Goal: Transaction & Acquisition: Purchase product/service

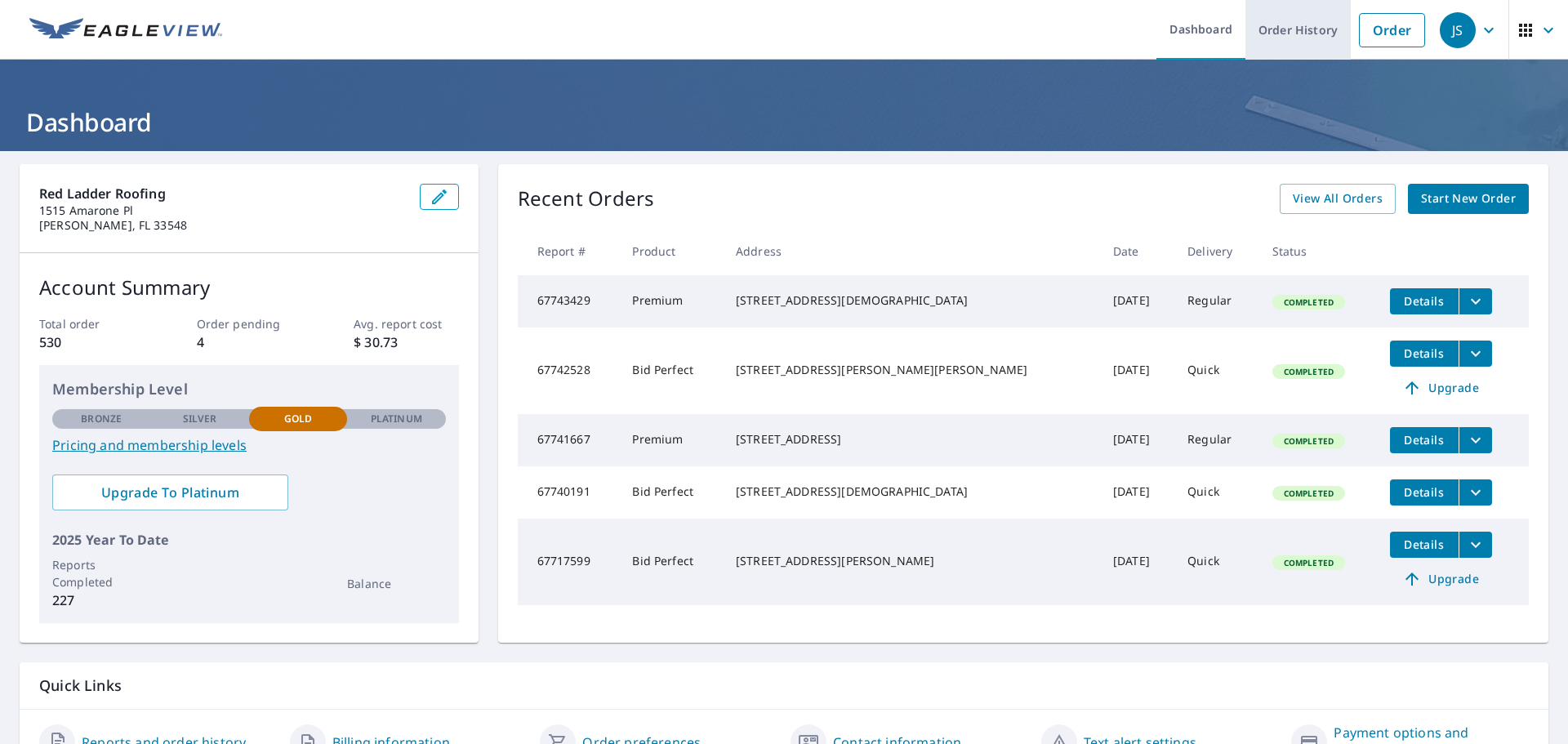
drag, startPoint x: 1378, startPoint y: 30, endPoint x: 1322, endPoint y: 30, distance: 56.0
click at [1378, 30] on link "Order" at bounding box center [1391, 30] width 66 height 34
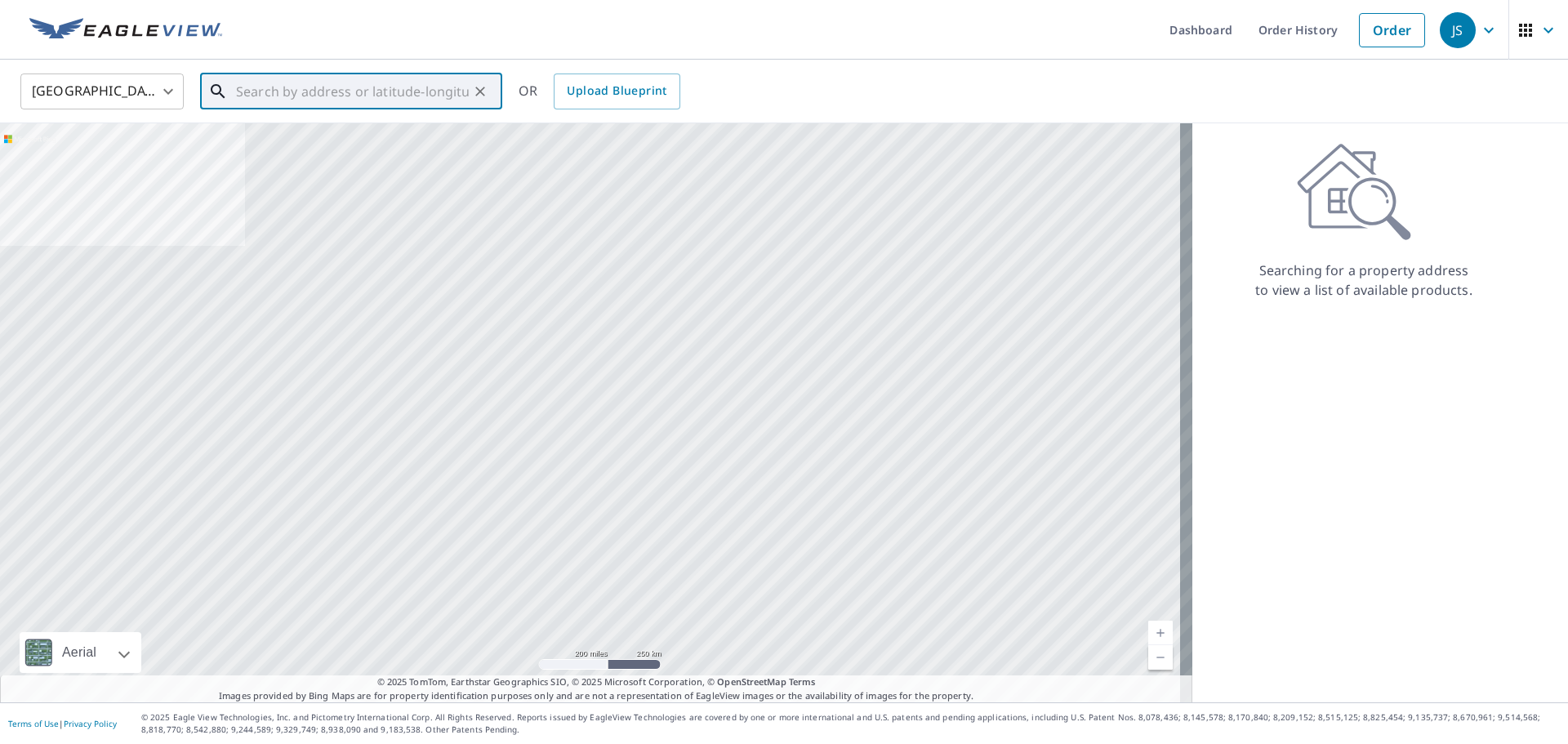
click at [257, 91] on input "text" at bounding box center [352, 92] width 232 height 45
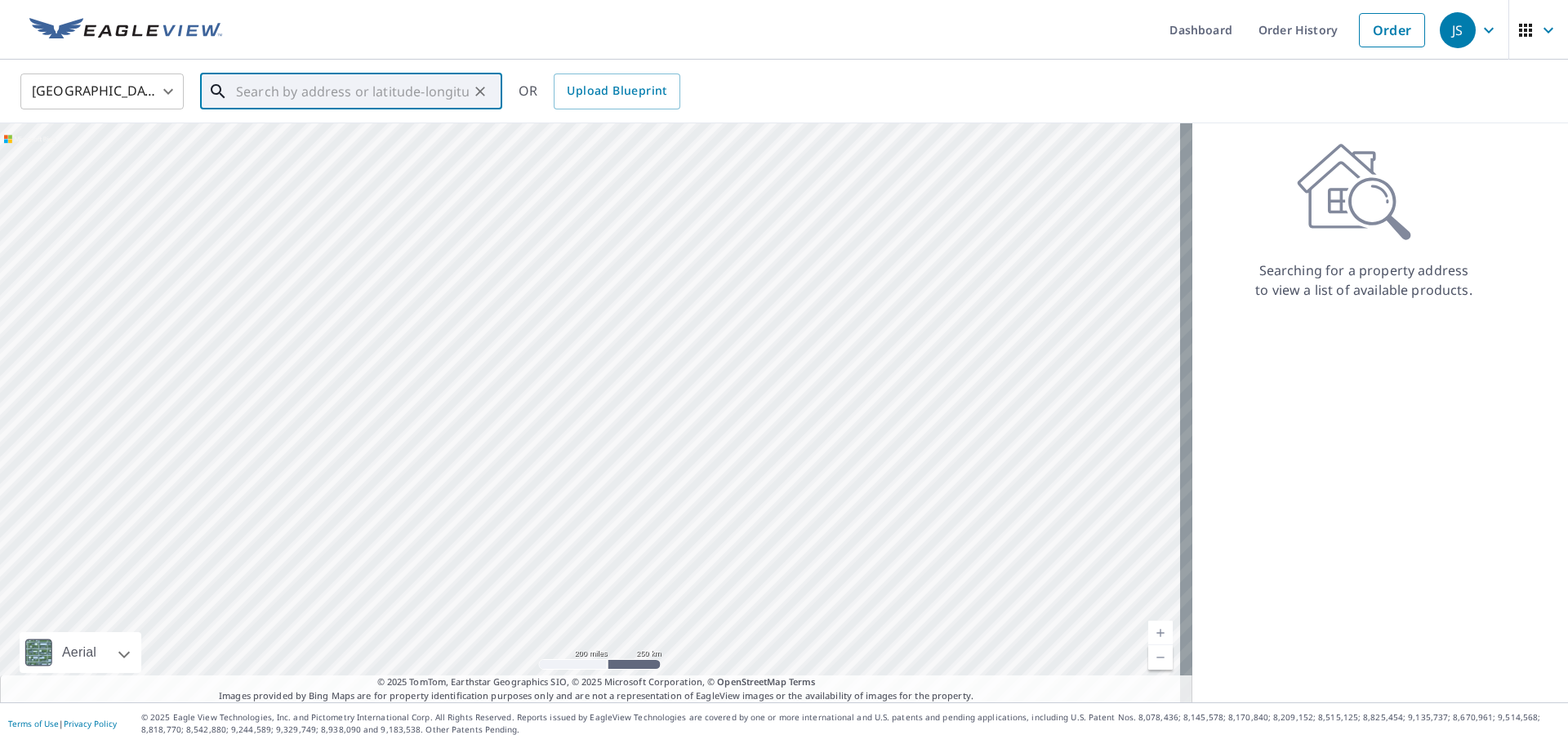
paste input "[STREET_ADDRESS]"
click at [370, 91] on input "[STREET_ADDRESS]" at bounding box center [352, 92] width 232 height 45
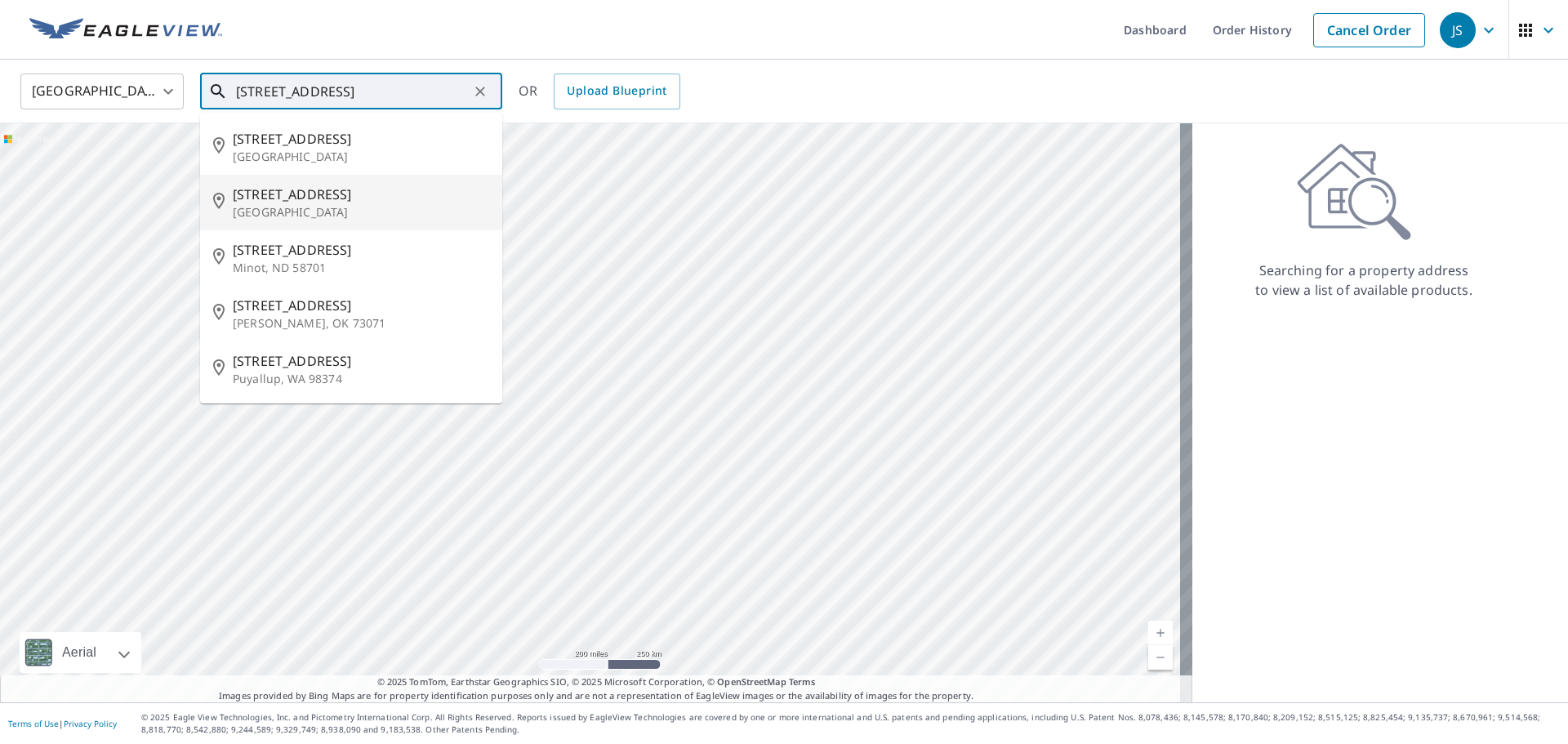
click at [289, 213] on p "[GEOGRAPHIC_DATA]" at bounding box center [360, 212] width 257 height 16
type input "[STREET_ADDRESS]"
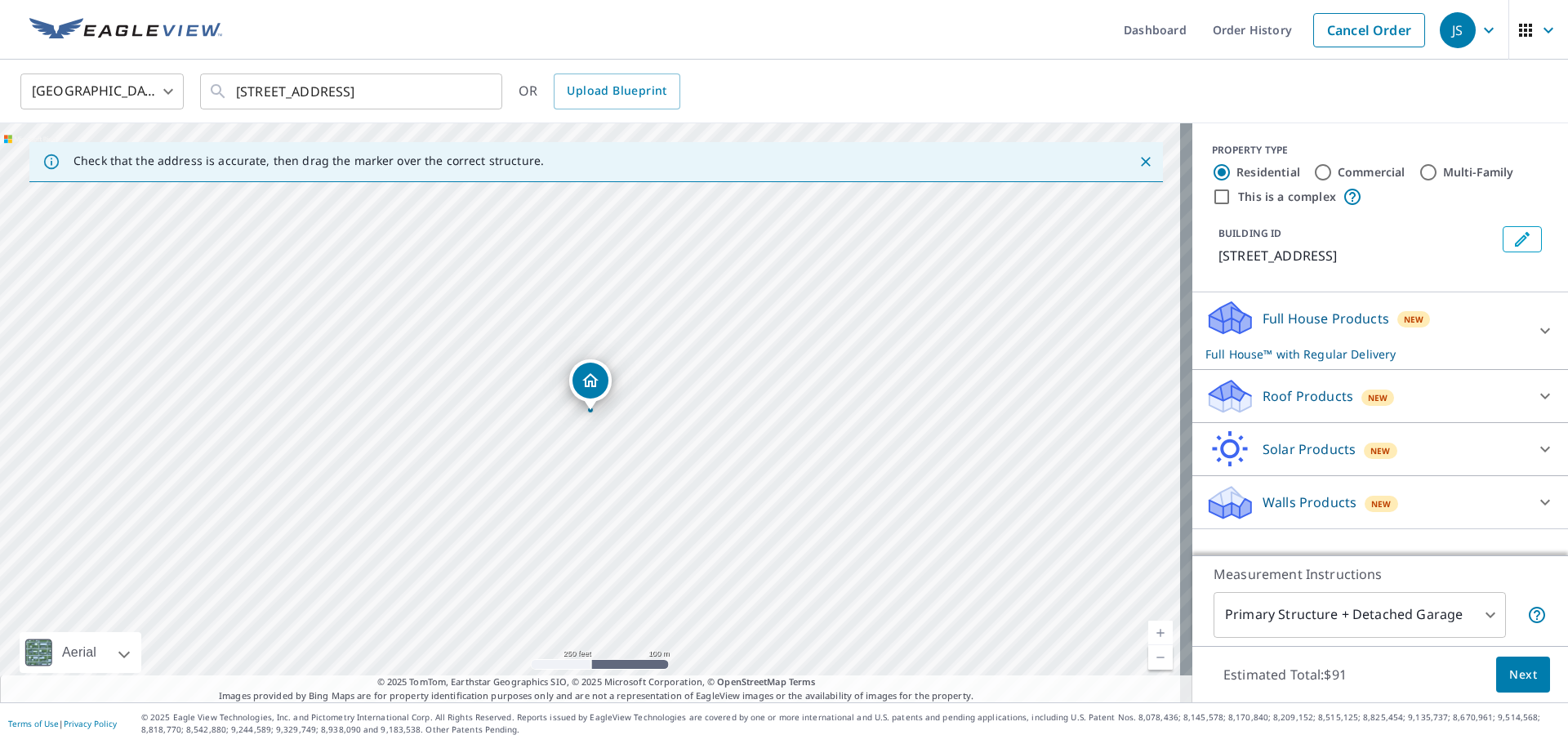
click at [1290, 395] on p "Roof Products" at bounding box center [1308, 396] width 91 height 20
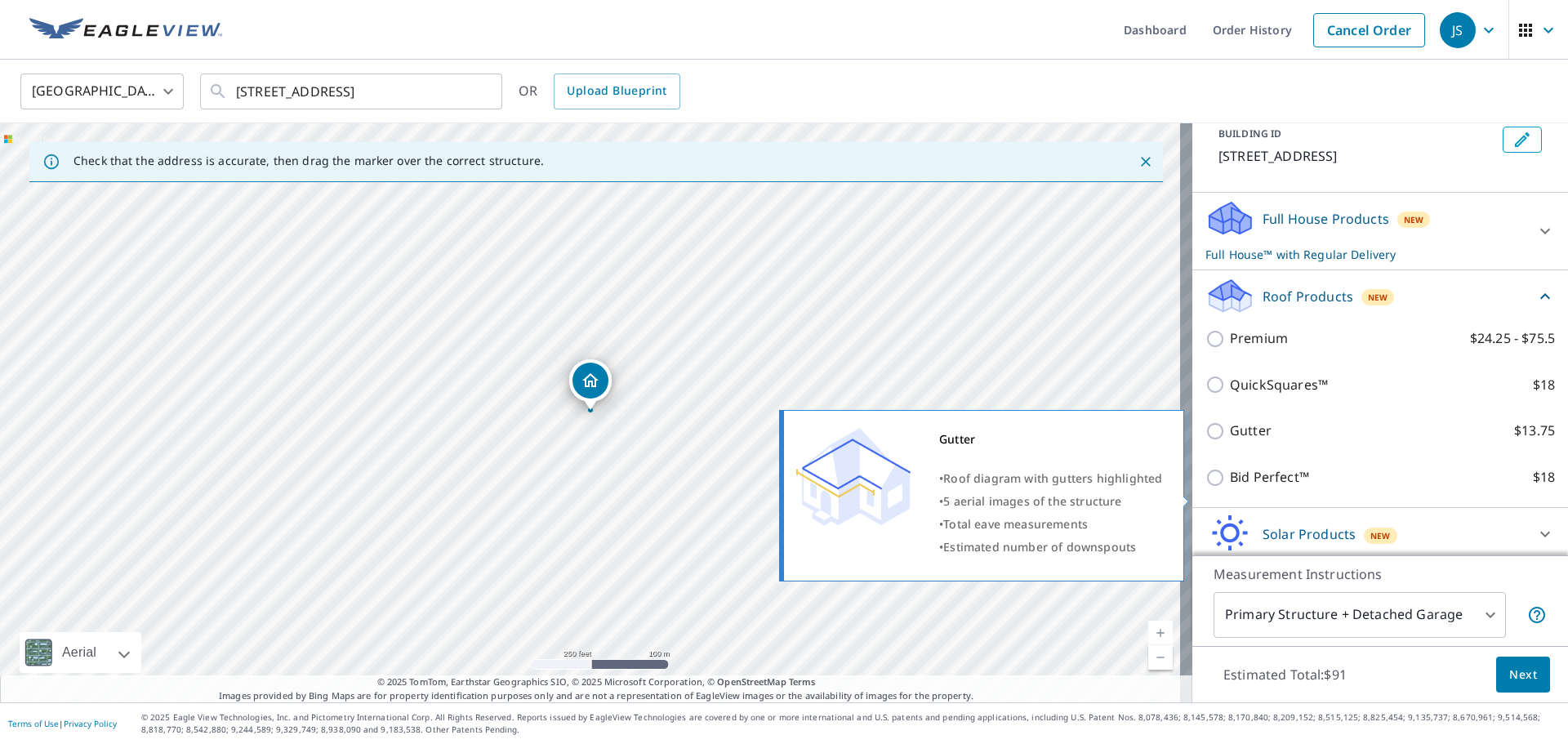
scroll to position [163, 0]
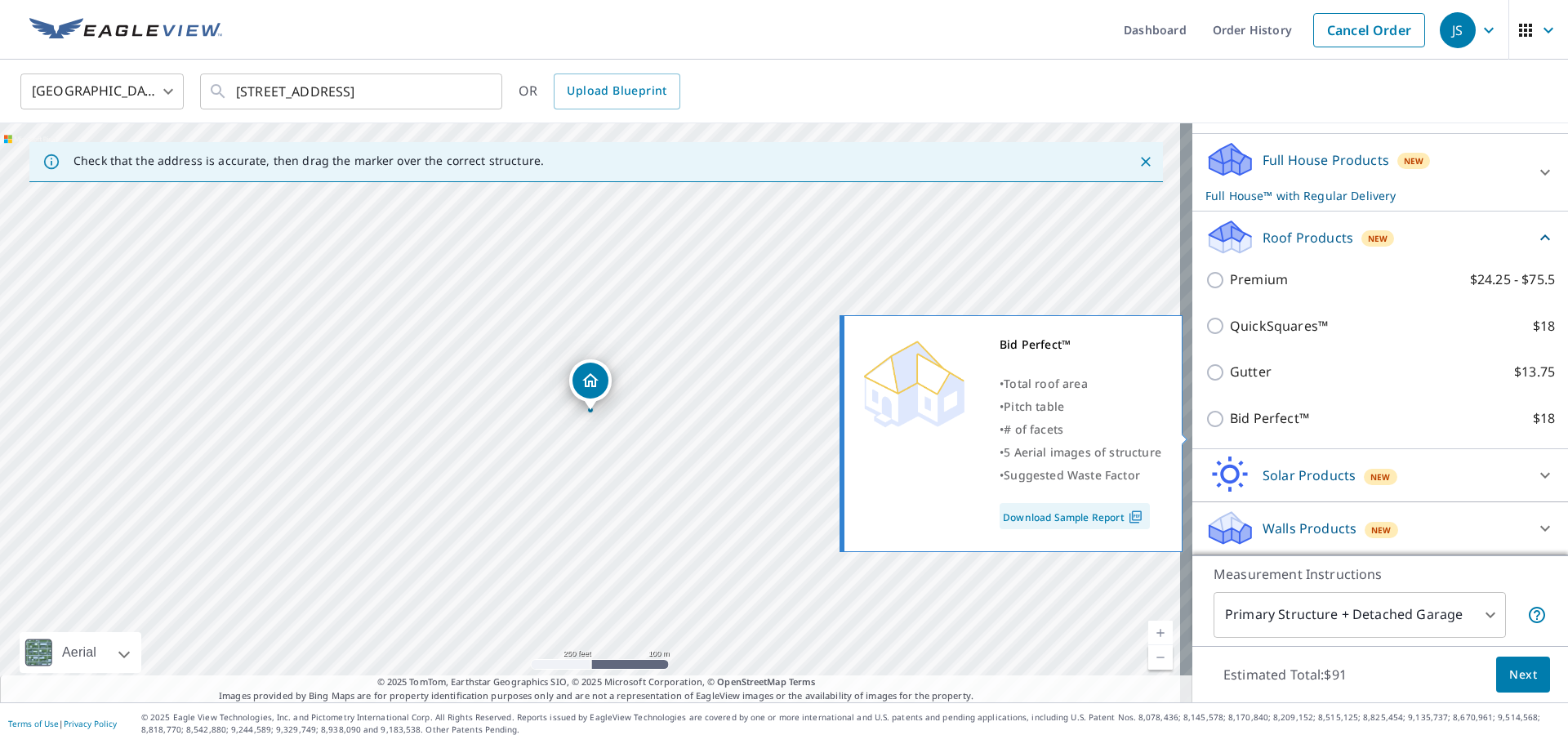
click at [1205, 428] on input "Bid Perfect™ $18" at bounding box center [1217, 419] width 24 height 20
checkbox input "true"
checkbox input "false"
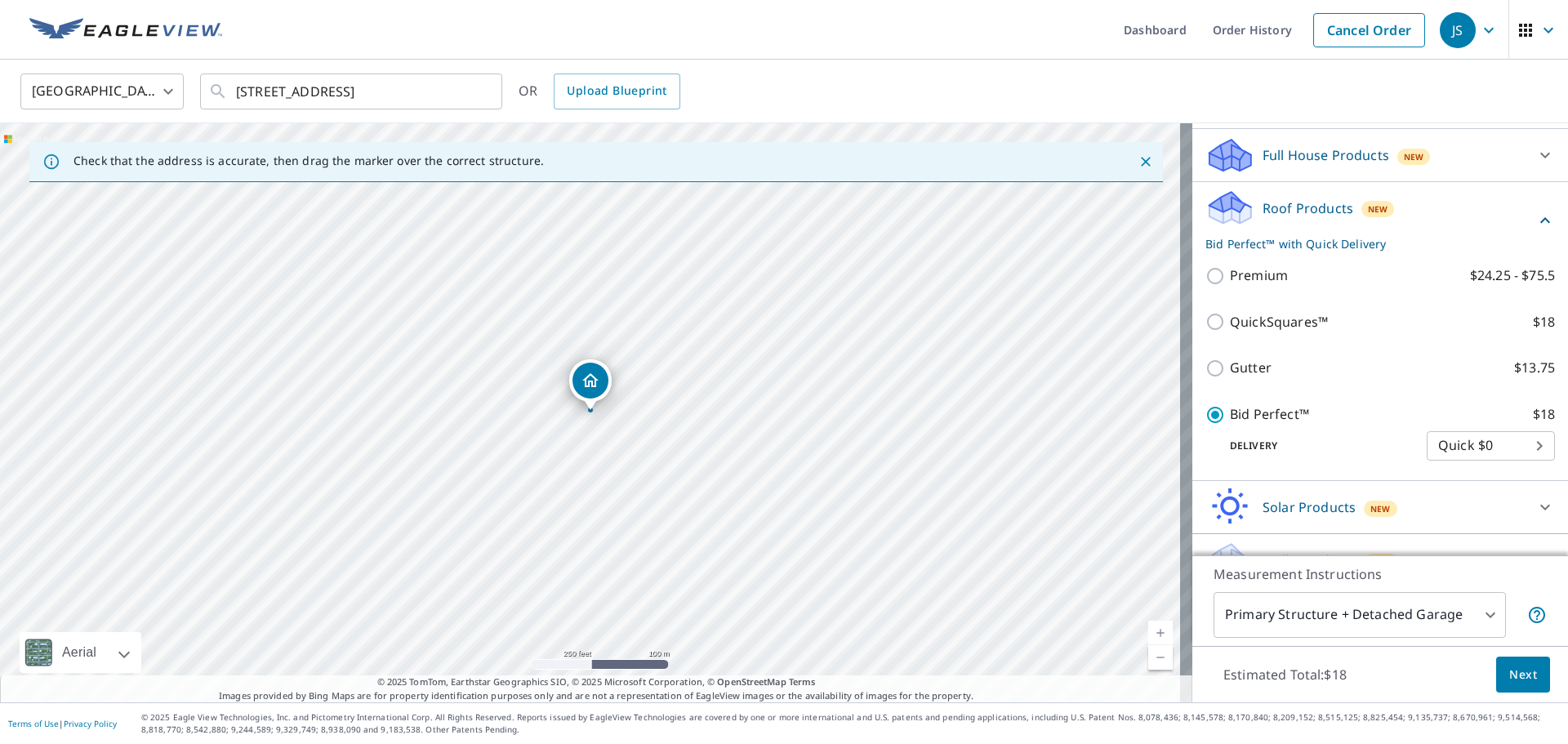
click at [1512, 680] on span "Next" at bounding box center [1523, 675] width 28 height 20
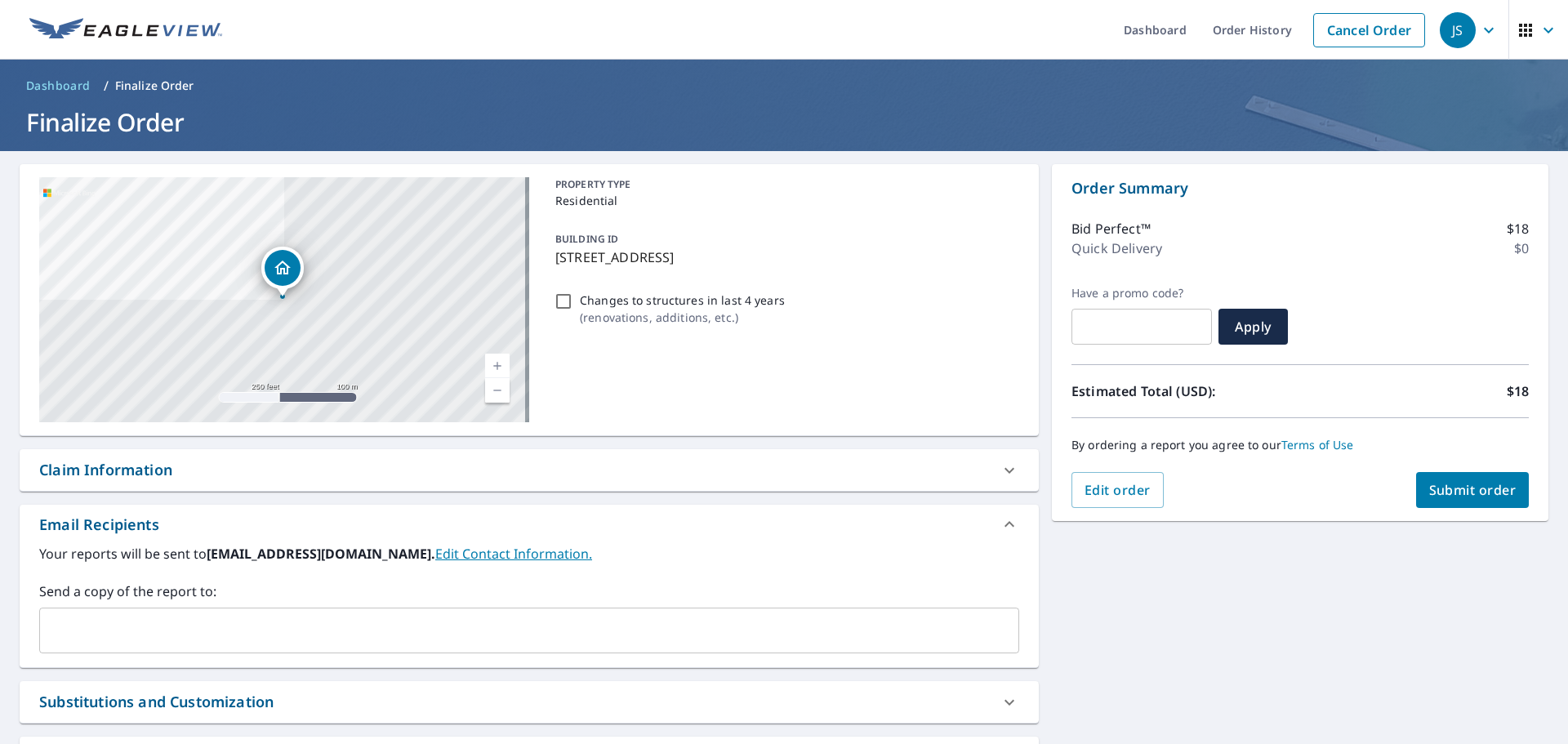
click at [1475, 498] on span "Submit order" at bounding box center [1473, 490] width 87 height 18
